Goal: Information Seeking & Learning: Stay updated

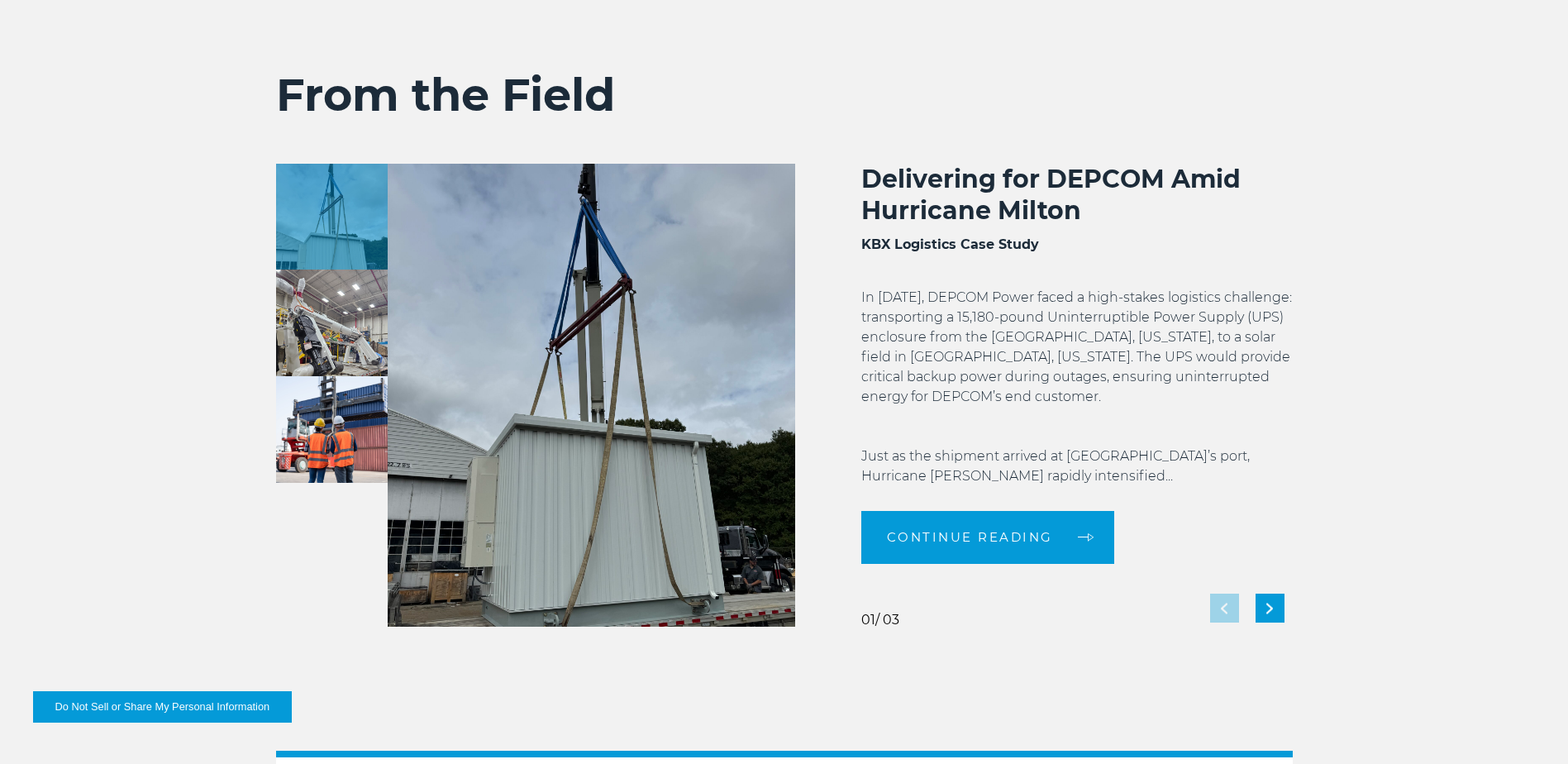
scroll to position [3687, 0]
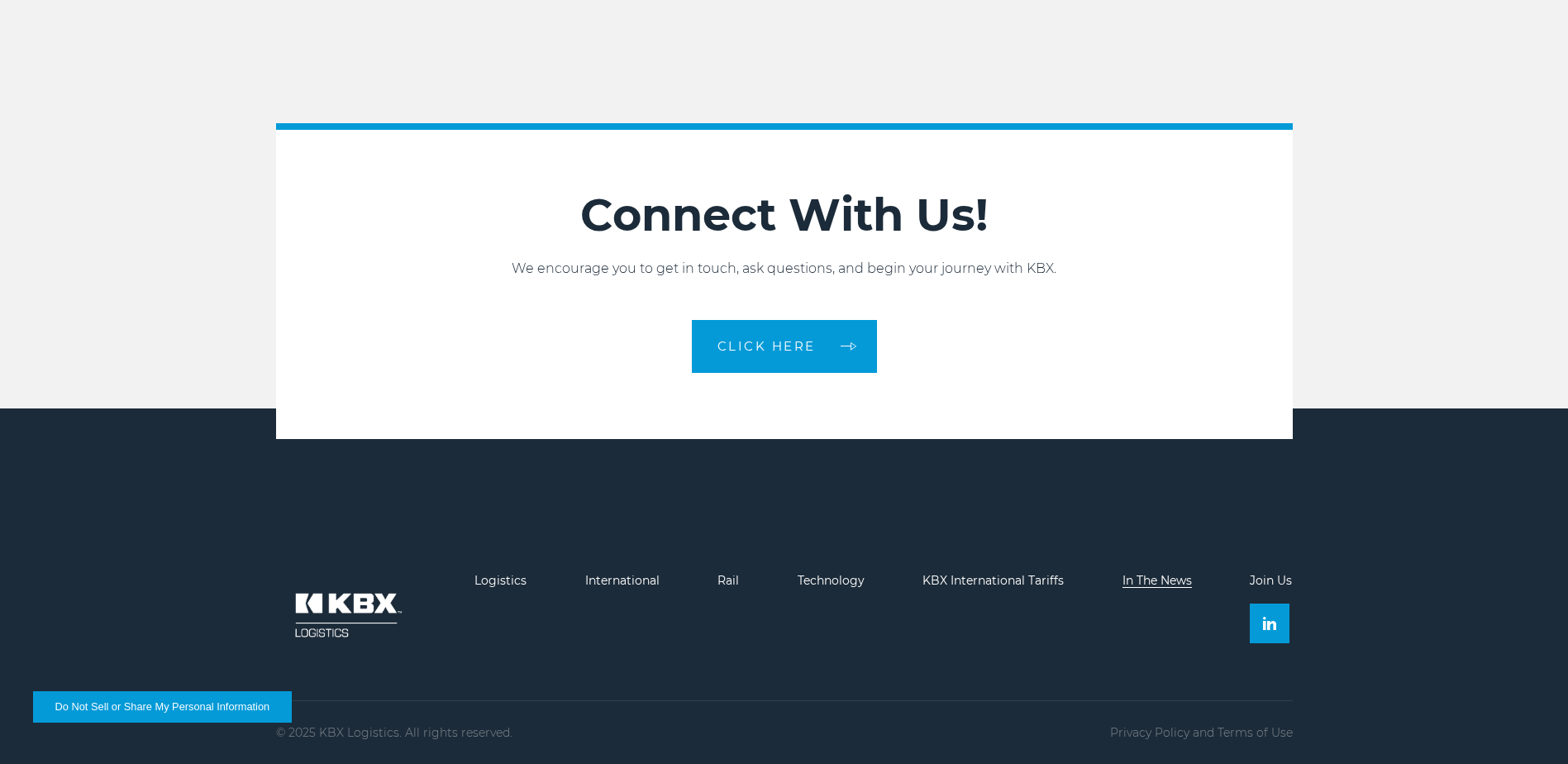
click at [1145, 580] on link "In The News" at bounding box center [1157, 580] width 70 height 15
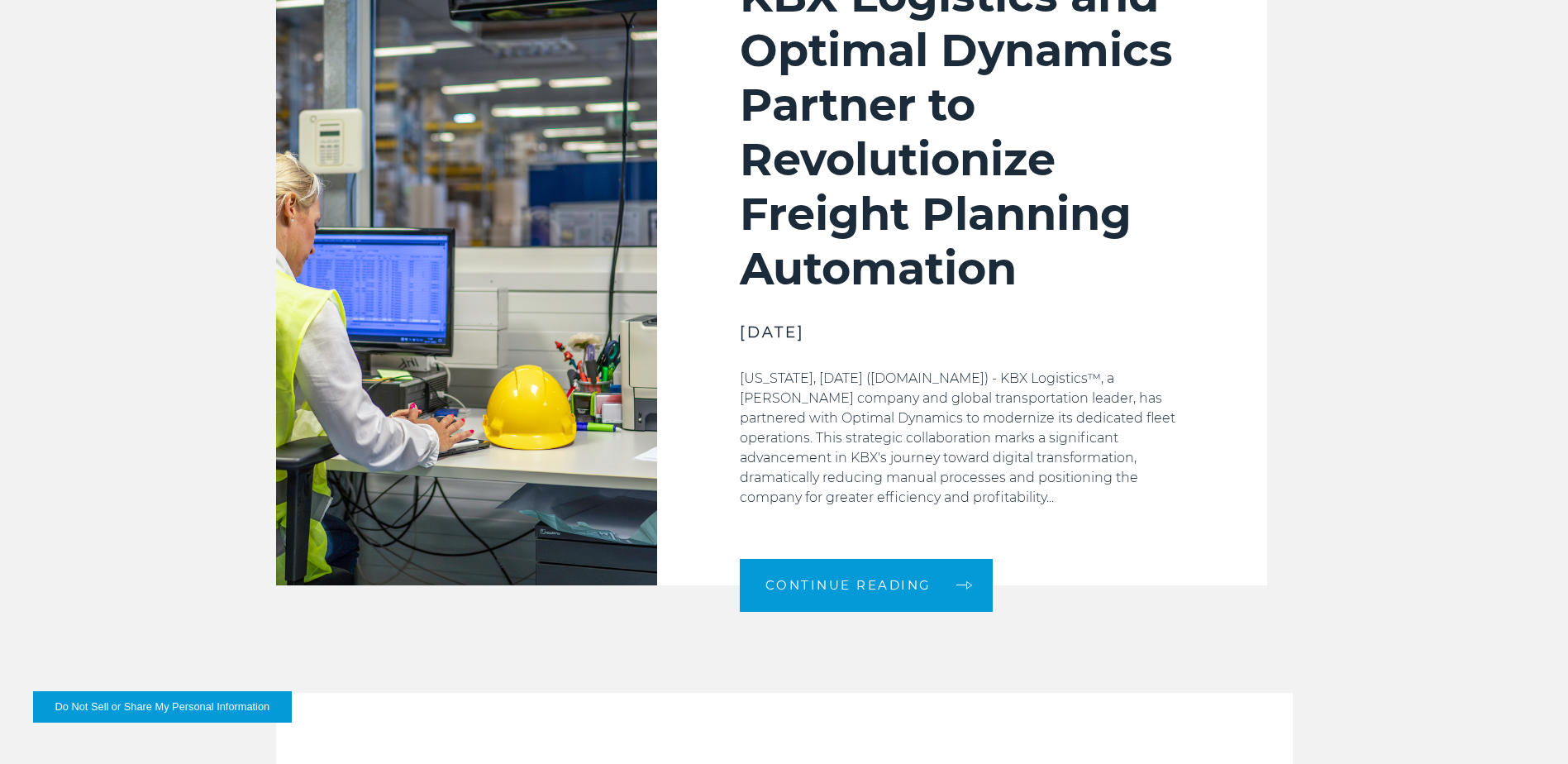
scroll to position [662, 0]
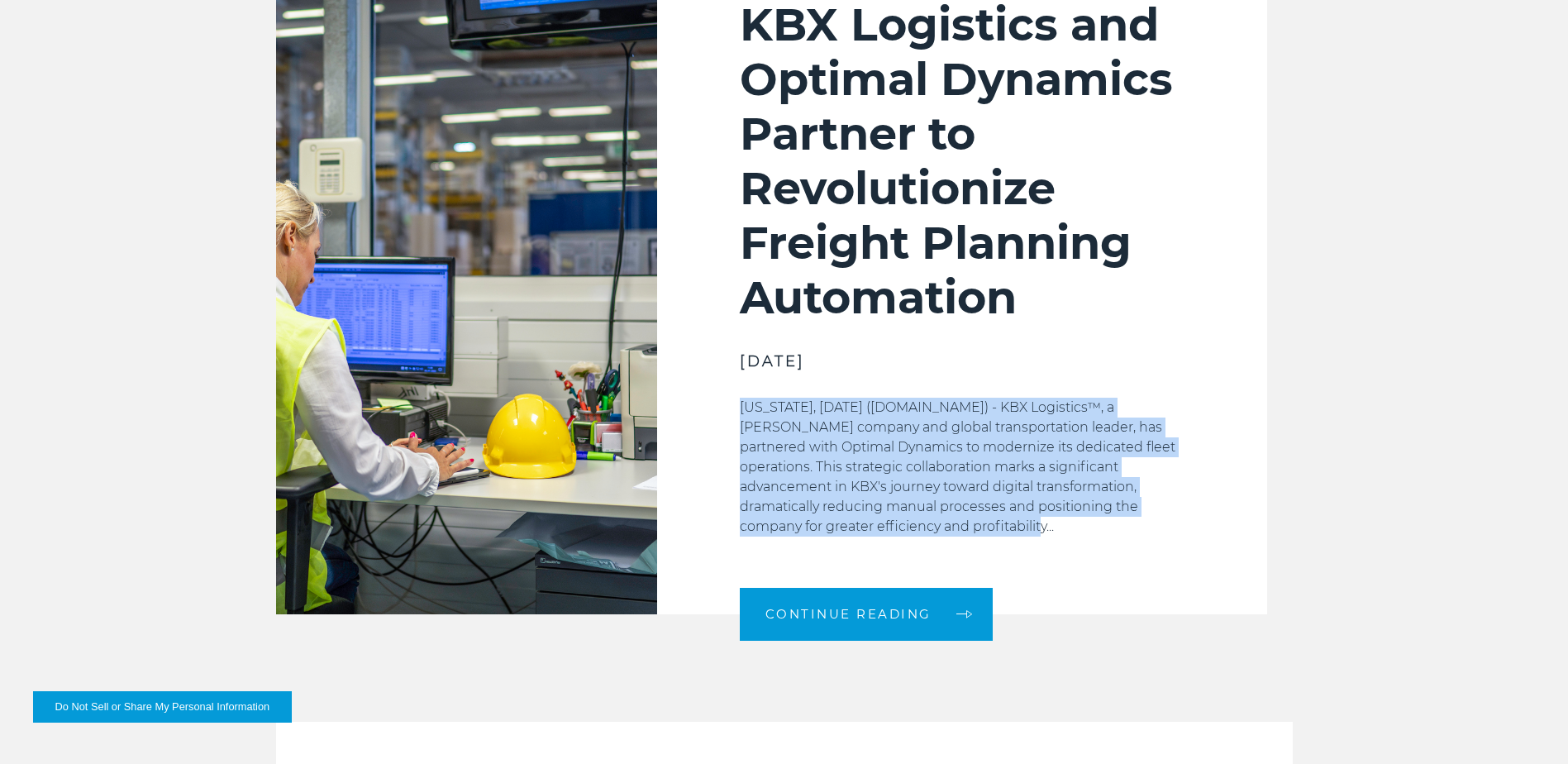
drag, startPoint x: 738, startPoint y: 399, endPoint x: 966, endPoint y: 523, distance: 259.5
click at [966, 523] on div "KBX Logistics and Optimal Dynamics Partner to Revolutionize Freight Planning Au…" at bounding box center [962, 264] width 610 height 700
drag, startPoint x: 966, startPoint y: 523, endPoint x: 936, endPoint y: 477, distance: 54.9
copy p "NEW YORK, March 17, 2025 (Newswire.com) - KBX Logistics™, a Koch company and gl…"
click at [1458, 399] on div "KBX Logistics and Optimal Dynamics Partner to Revolutionize Freight Planning Au…" at bounding box center [784, 264] width 1568 height 700
